Goal: Information Seeking & Learning: Learn about a topic

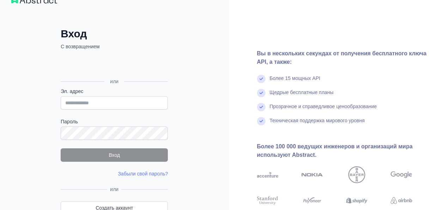
scroll to position [17, 0]
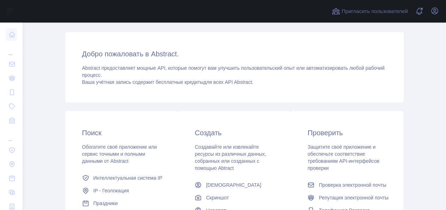
scroll to position [94, 0]
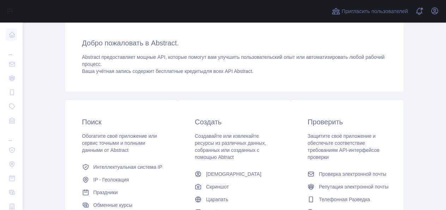
click at [151, 132] on div "Поиск Обогатите своё приложение или сервис точными и полными данными от Abstrac…" at bounding box center [121, 177] width 113 height 154
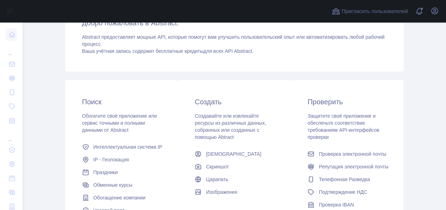
scroll to position [123, 0]
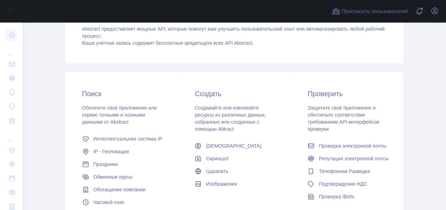
click at [139, 108] on div "Обогатите своё приложение или сервис точными и полными данными от Abstract" at bounding box center [121, 114] width 79 height 21
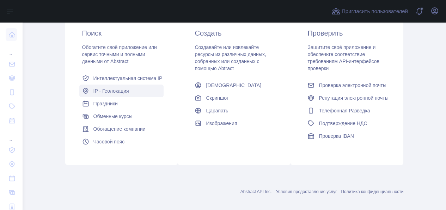
click at [136, 90] on link "IP - Геолокация" at bounding box center [121, 91] width 85 height 13
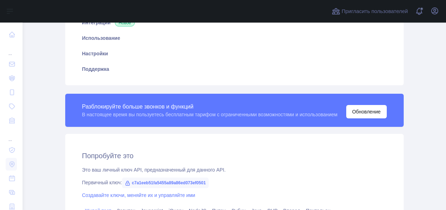
type textarea "**********"
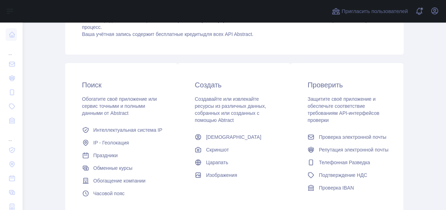
scroll to position [132, 0]
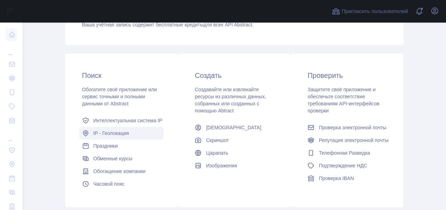
click at [100, 130] on ya-tr-span "IP - Геолокация" at bounding box center [111, 133] width 36 height 6
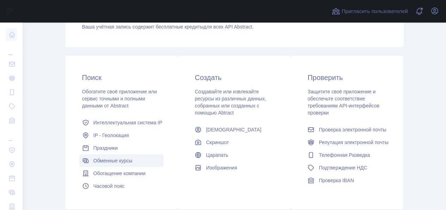
click at [93, 158] on ya-tr-span "Обменные курсы" at bounding box center [112, 161] width 39 height 6
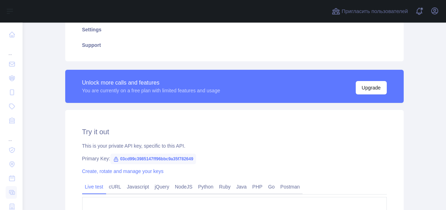
type textarea "**********"
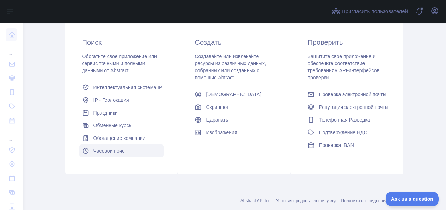
click at [93, 148] on ya-tr-span "Часовой пояс" at bounding box center [108, 151] width 31 height 6
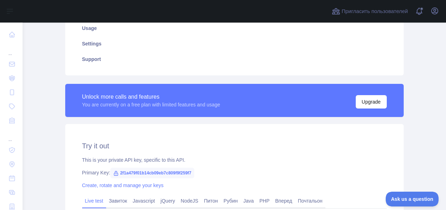
scroll to position [174, 0]
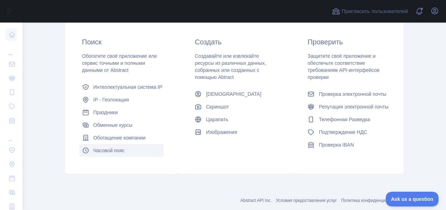
click at [93, 148] on ya-tr-span "Часовой пояс" at bounding box center [108, 151] width 31 height 6
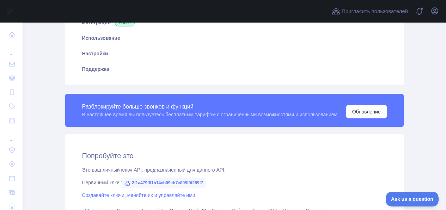
scroll to position [174, 0]
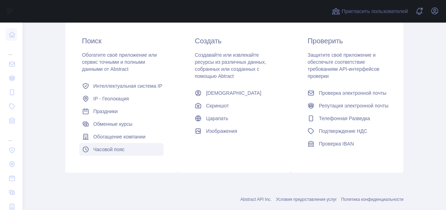
click at [93, 147] on ya-tr-span "Часовой пояс" at bounding box center [108, 150] width 31 height 6
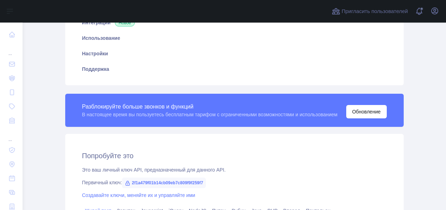
scroll to position [175, 0]
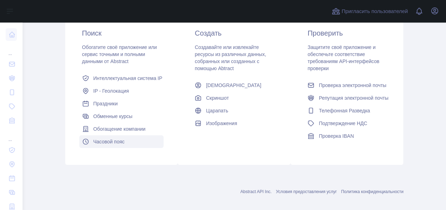
click at [93, 139] on ya-tr-span "Часовой пояс" at bounding box center [108, 142] width 31 height 6
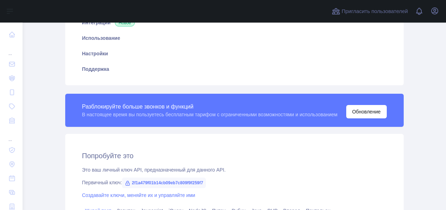
scroll to position [183, 0]
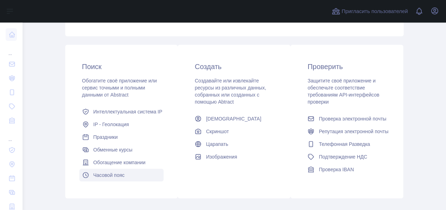
click at [93, 172] on ya-tr-span "Часовой пояс" at bounding box center [108, 175] width 31 height 6
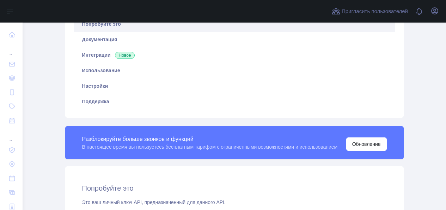
scroll to position [150, 0]
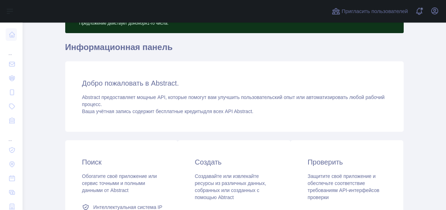
scroll to position [54, 0]
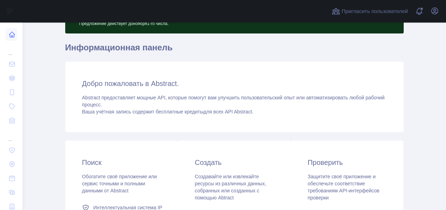
click at [8, 38] on link at bounding box center [11, 34] width 11 height 13
click at [8, 58] on link at bounding box center [11, 64] width 11 height 13
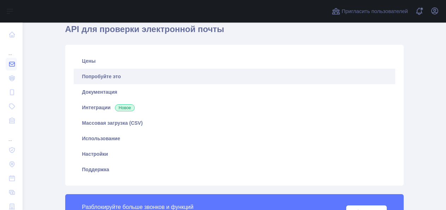
scroll to position [54, 0]
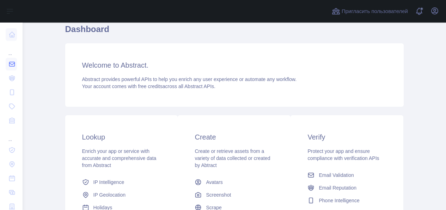
scroll to position [54, 0]
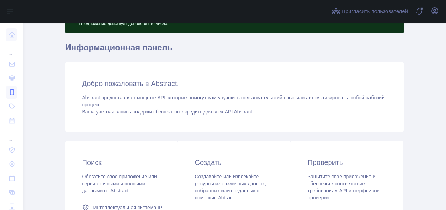
click at [12, 91] on icon at bounding box center [11, 92] width 7 height 7
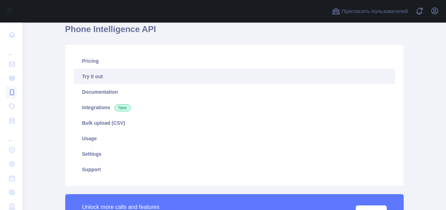
scroll to position [54, 0]
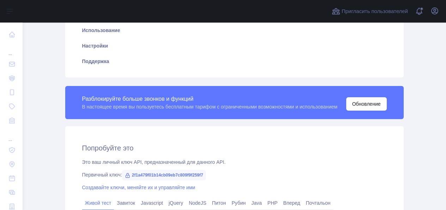
scroll to position [163, 0]
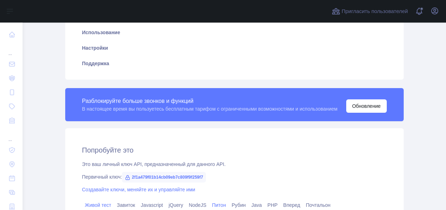
click at [226, 202] on ya-tr-span "Питон" at bounding box center [219, 205] width 14 height 6
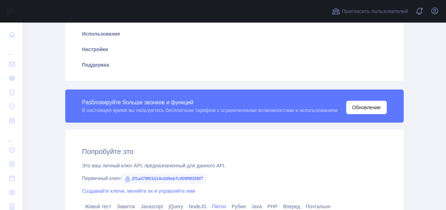
scroll to position [162, 0]
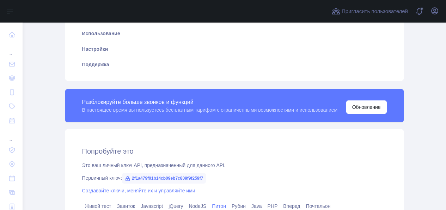
click at [424, 156] on main "Подпишитесь на API репутации электронной почты и получите специальную скидку 30…" at bounding box center [234, 116] width 423 height 187
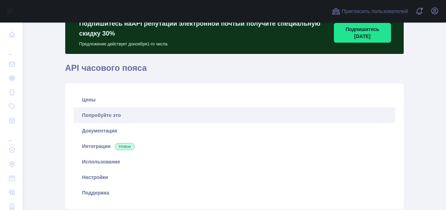
scroll to position [36, 0]
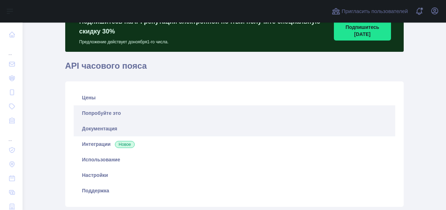
click at [82, 128] on ya-tr-span "Документация" at bounding box center [99, 129] width 35 height 6
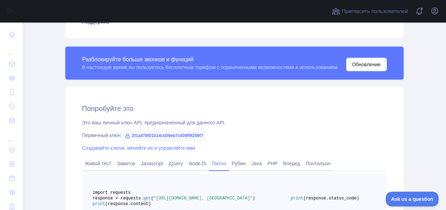
scroll to position [205, 0]
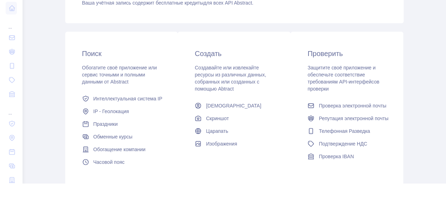
scroll to position [116, 0]
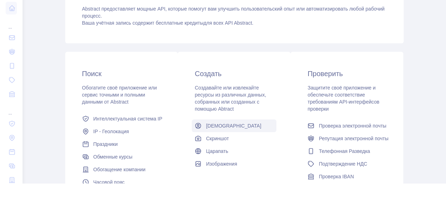
click at [203, 119] on link "[DEMOGRAPHIC_DATA]" at bounding box center [234, 125] width 85 height 13
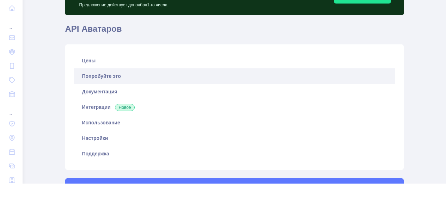
scroll to position [46, 0]
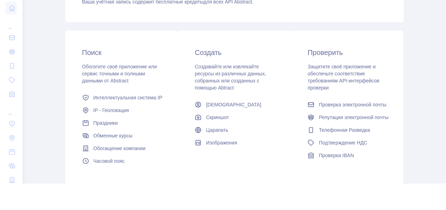
scroll to position [138, 0]
click at [367, 139] on ya-tr-span "Подтверждение НДС" at bounding box center [342, 142] width 48 height 6
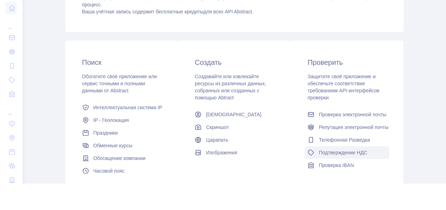
click at [367, 150] on ya-tr-span "Подтверждение НДС" at bounding box center [342, 153] width 48 height 6
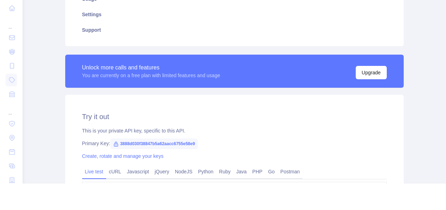
type textarea "**********"
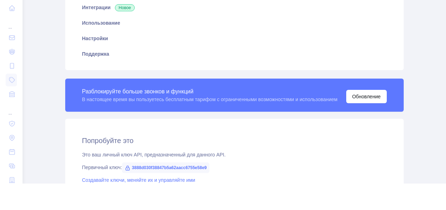
scroll to position [127, 0]
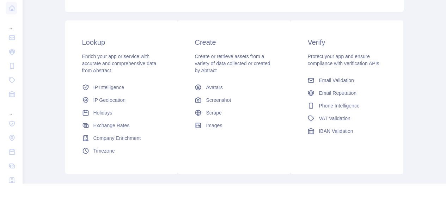
scroll to position [131, 0]
click at [110, 97] on ya-tr-span "IP Geolocation" at bounding box center [109, 100] width 32 height 6
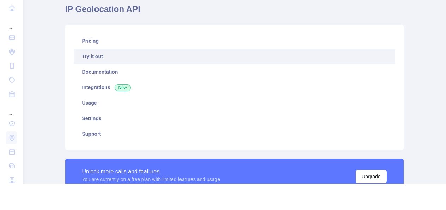
scroll to position [56, 0]
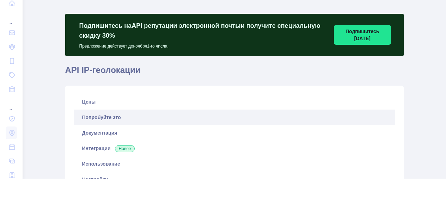
scroll to position [41, 0]
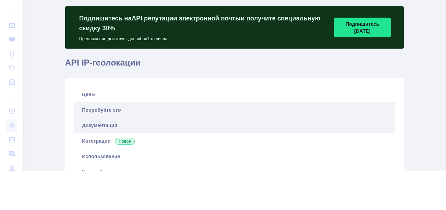
click at [107, 124] on link "Документация" at bounding box center [234, 125] width 321 height 15
